Goal: Navigation & Orientation: Find specific page/section

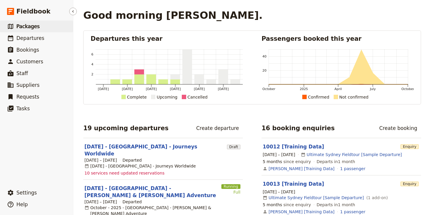
click at [25, 23] on span "Packages" at bounding box center [27, 26] width 23 height 6
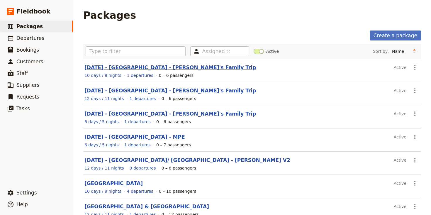
click at [112, 68] on link "[DATE] - [GEOGRAPHIC_DATA] - [PERSON_NAME]'s Family Trip" at bounding box center [170, 68] width 172 height 6
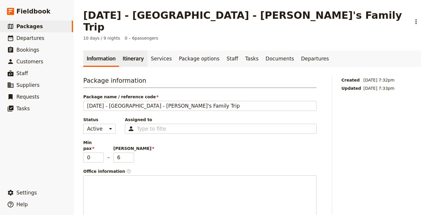
click at [130, 50] on link "Itinerary" at bounding box center [133, 58] width 28 height 16
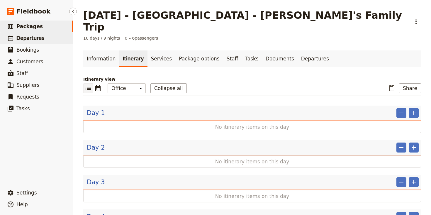
click at [28, 35] on span "Departures" at bounding box center [30, 38] width 28 height 7
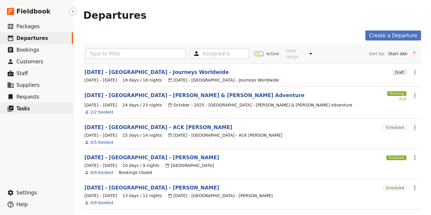
click at [25, 109] on span "Tasks" at bounding box center [22, 109] width 13 height 6
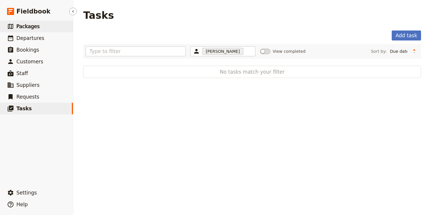
click at [23, 26] on span "Packages" at bounding box center [27, 26] width 23 height 6
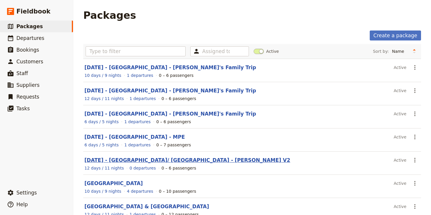
click at [122, 161] on link "[DATE] - [GEOGRAPHIC_DATA]/ [GEOGRAPHIC_DATA] - [PERSON_NAME] V2" at bounding box center [187, 160] width 206 height 6
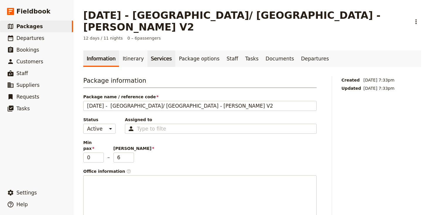
click at [157, 50] on link "Services" at bounding box center [161, 58] width 28 height 16
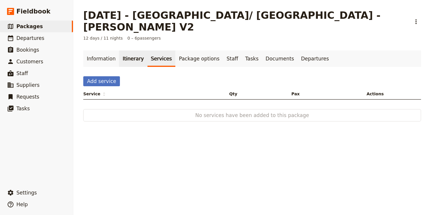
click at [128, 50] on link "Itinerary" at bounding box center [133, 58] width 28 height 16
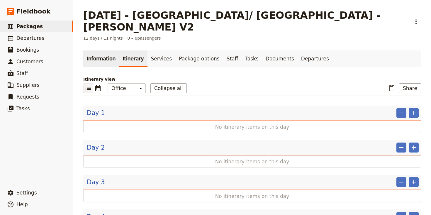
click at [106, 50] on link "Information" at bounding box center [101, 58] width 36 height 16
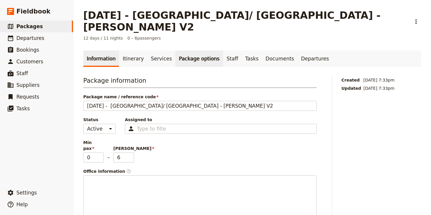
click at [175, 50] on link "Package options" at bounding box center [199, 58] width 48 height 16
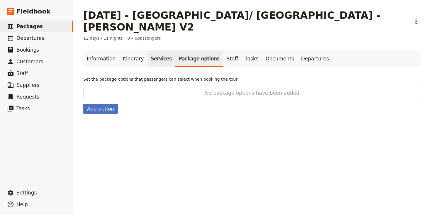
click at [147, 50] on link "Services" at bounding box center [161, 58] width 28 height 16
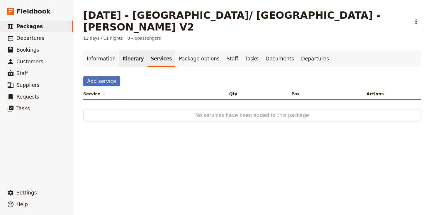
click at [127, 50] on link "Itinerary" at bounding box center [133, 58] width 28 height 16
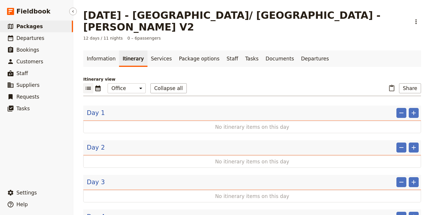
click at [32, 25] on span "Packages" at bounding box center [29, 26] width 26 height 6
